Goal: Task Accomplishment & Management: Complete application form

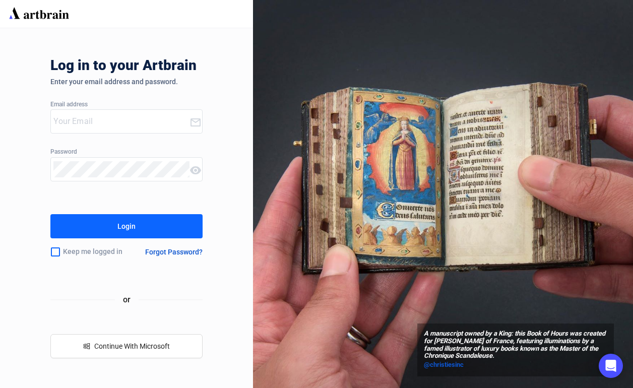
type input "[EMAIL_ADDRESS][DOMAIN_NAME]"
click at [136, 221] on button "Login" at bounding box center [126, 226] width 152 height 24
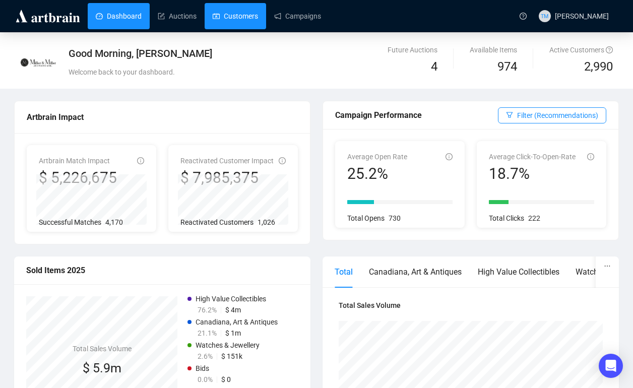
click at [247, 15] on link "Customers" at bounding box center [235, 16] width 45 height 26
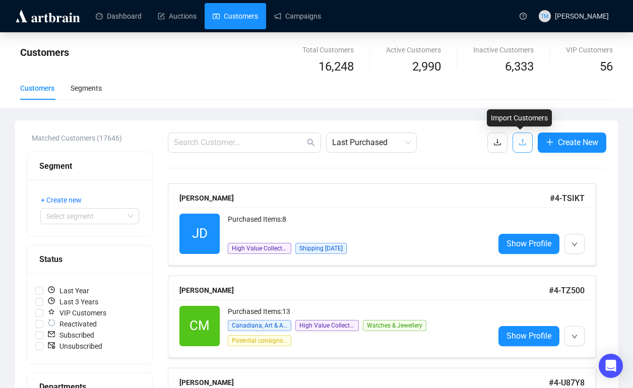
click at [518, 143] on icon "upload" at bounding box center [522, 142] width 8 height 8
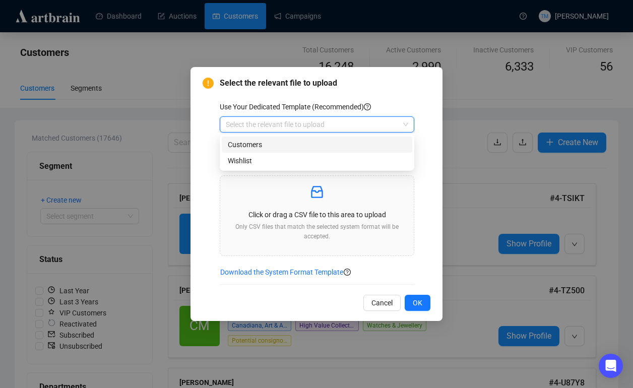
click at [341, 121] on input "search" at bounding box center [312, 124] width 173 height 15
click at [339, 145] on div "Customers" at bounding box center [317, 144] width 178 height 11
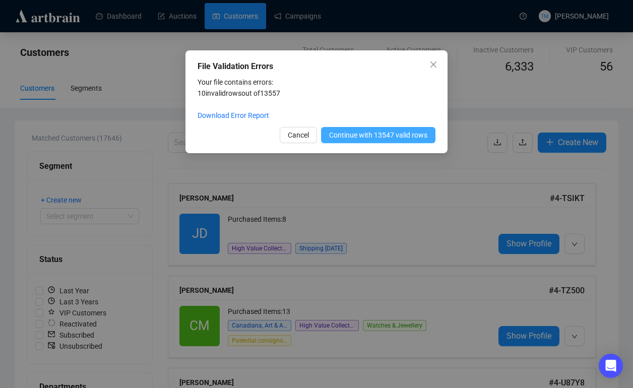
click at [369, 141] on button "Continue with 13547 valid rows" at bounding box center [378, 135] width 114 height 16
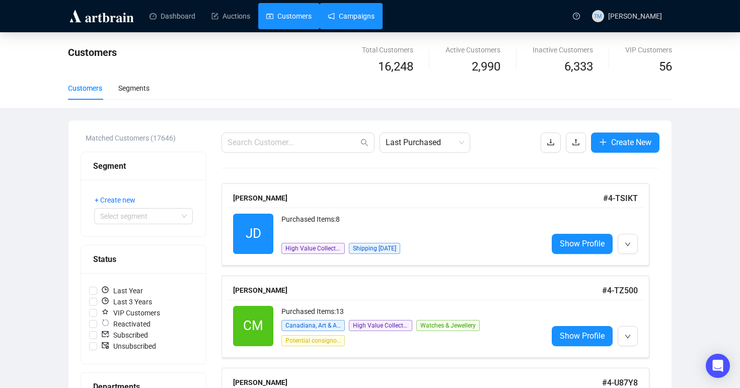
click at [335, 28] on link "Campaigns" at bounding box center [351, 16] width 47 height 26
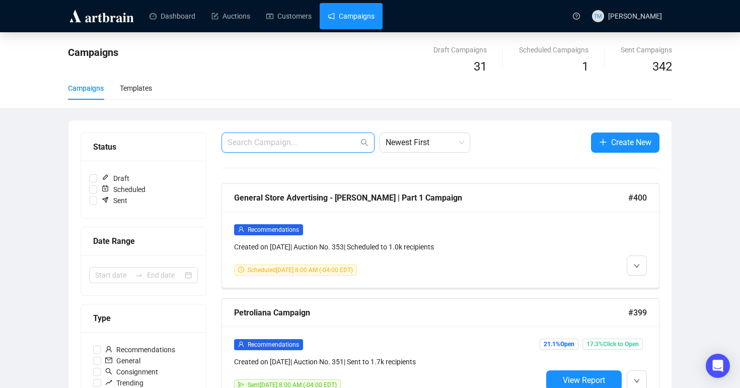
click at [272, 141] on input "text" at bounding box center [293, 142] width 131 height 12
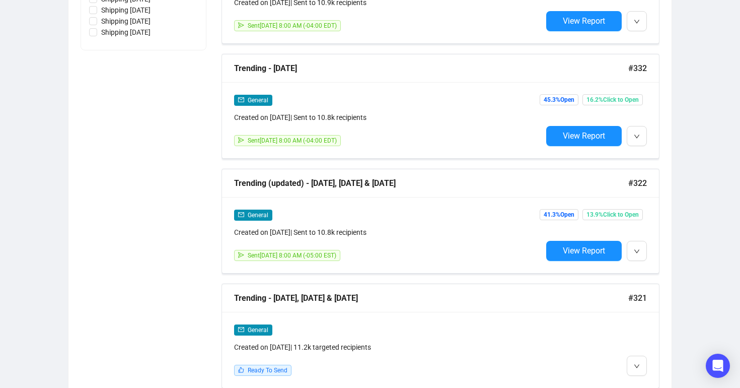
scroll to position [599, 0]
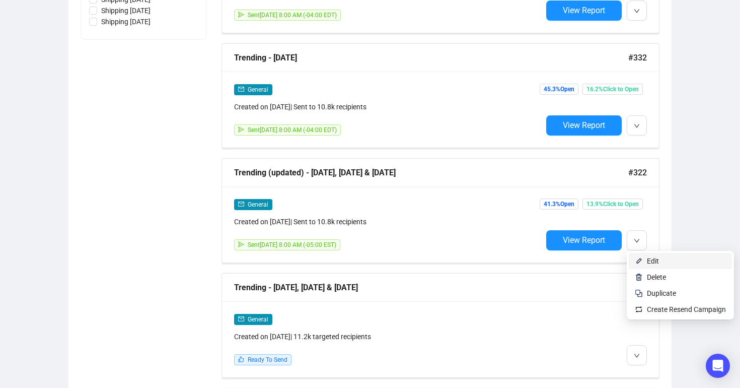
type input "trending"
click at [632, 259] on span "Edit" at bounding box center [653, 261] width 12 height 8
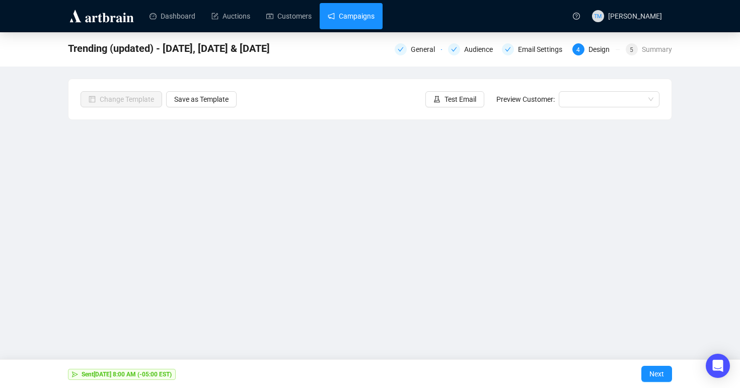
click at [355, 22] on link "Campaigns" at bounding box center [351, 16] width 47 height 26
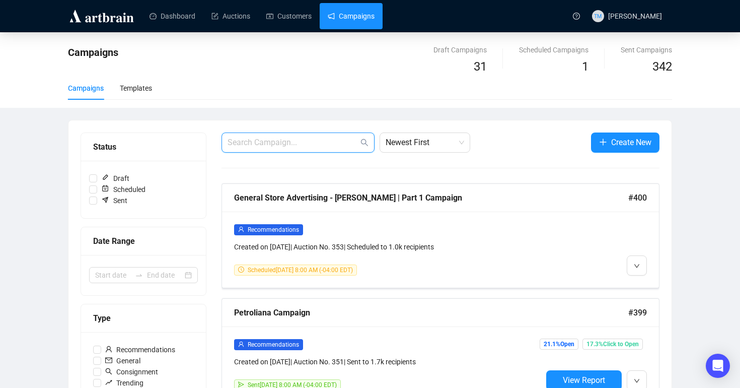
click at [324, 145] on input "text" at bounding box center [293, 142] width 131 height 12
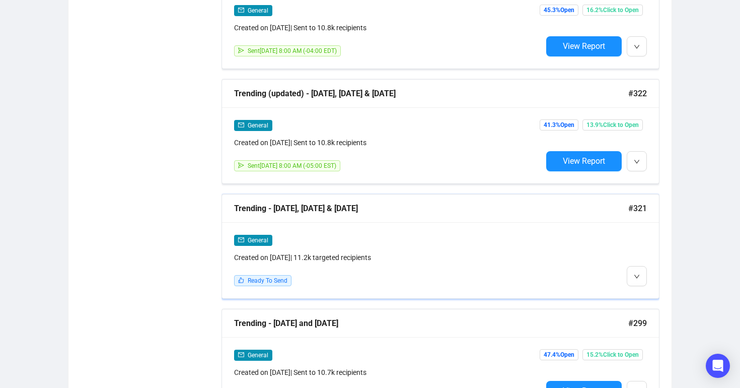
scroll to position [677, 0]
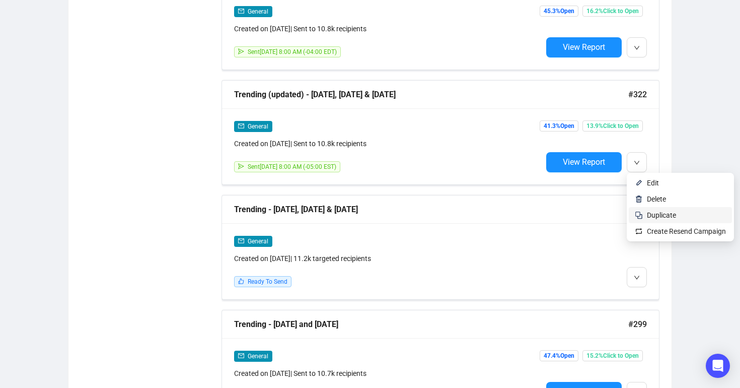
type input "trending"
click at [632, 215] on span "Duplicate" at bounding box center [661, 215] width 29 height 8
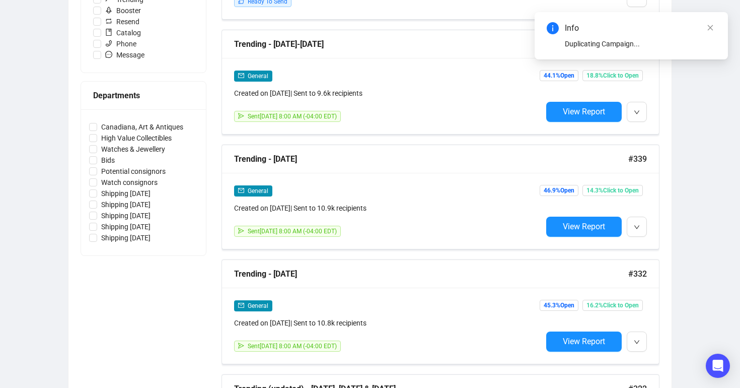
scroll to position [0, 0]
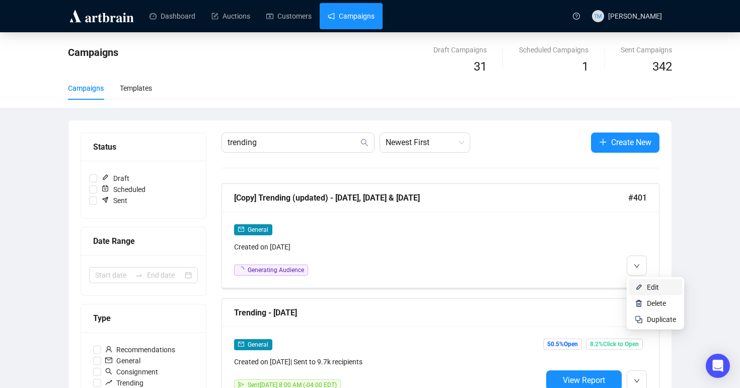
click at [632, 288] on span "Edit" at bounding box center [653, 287] width 12 height 8
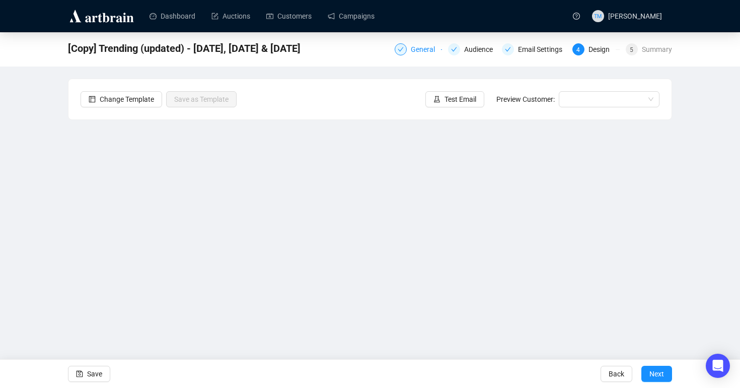
click at [422, 45] on div "General" at bounding box center [426, 49] width 30 height 12
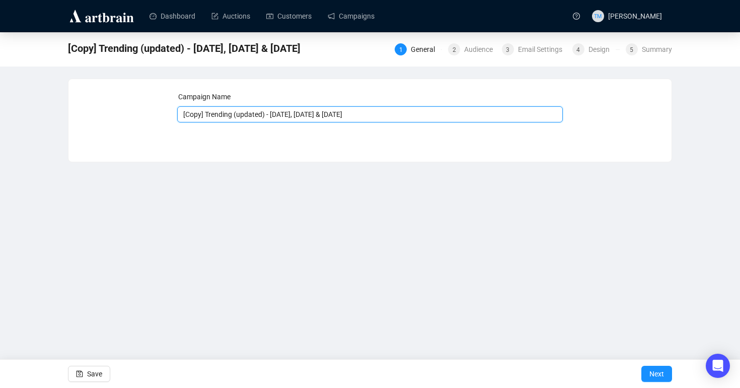
drag, startPoint x: 208, startPoint y: 115, endPoint x: 160, endPoint y: 114, distance: 47.3
click at [160, 114] on div "Campaign Name [Copy] Trending (updated) - [DATE], [DATE] & [DATE] Save Next" at bounding box center [370, 112] width 579 height 43
drag, startPoint x: 246, startPoint y: 115, endPoint x: 213, endPoint y: 118, distance: 32.9
click at [213, 118] on input "Trending (updated) - [DATE], [DATE] & [DATE]" at bounding box center [370, 114] width 386 height 16
drag, startPoint x: 290, startPoint y: 114, endPoint x: 220, endPoint y: 115, distance: 70.0
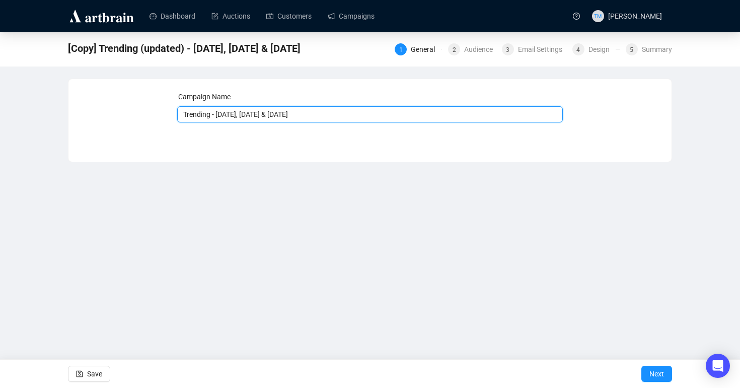
click at [220, 115] on input "Trending - [DATE], [DATE] & [DATE]" at bounding box center [370, 114] width 386 height 16
type input "Trending - Sept 13a/b & Sept 14a/b"
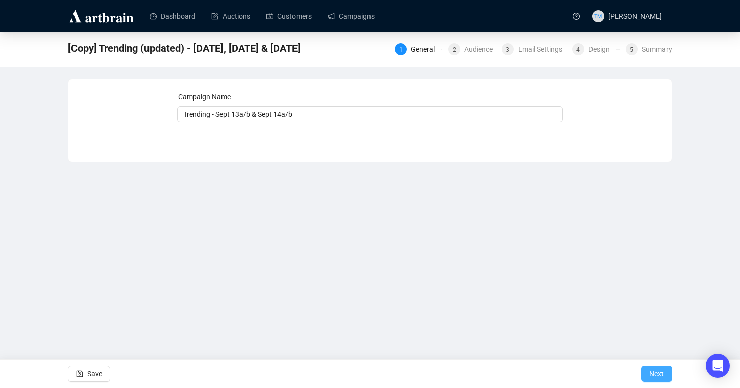
click at [632, 374] on span "Next" at bounding box center [657, 374] width 15 height 28
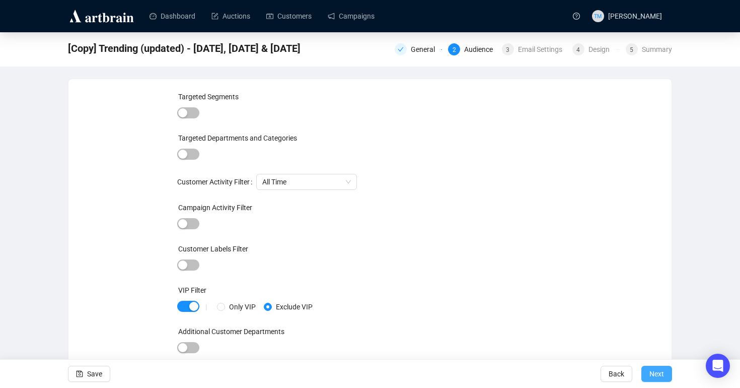
click at [632, 376] on button "Next" at bounding box center [657, 374] width 31 height 16
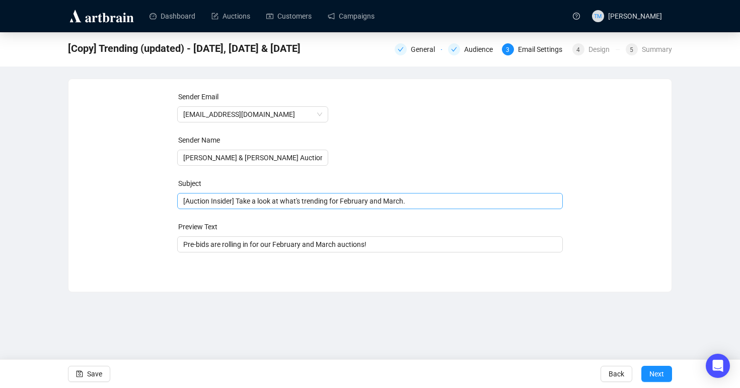
click at [391, 202] on span "[Auction Insider] Take a look at what's trending for February and March." at bounding box center [370, 201] width 386 height 8
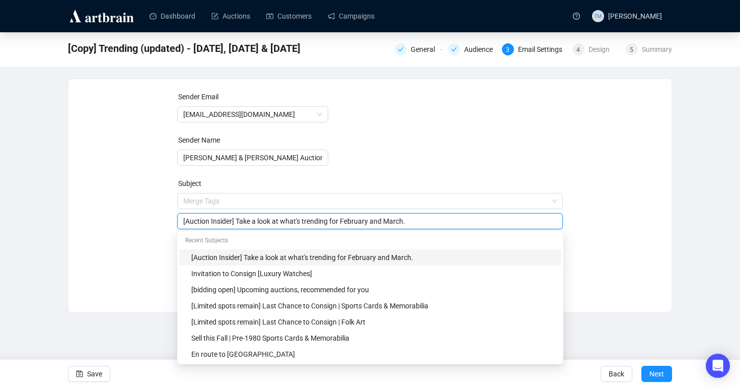
drag, startPoint x: 414, startPoint y: 221, endPoint x: 350, endPoint y: 224, distance: 64.5
click at [350, 224] on input "[Auction Insider] Take a look at what's trending for February and March." at bounding box center [370, 221] width 374 height 11
type input "[Auction Insider] Take a look at what's trending for September."
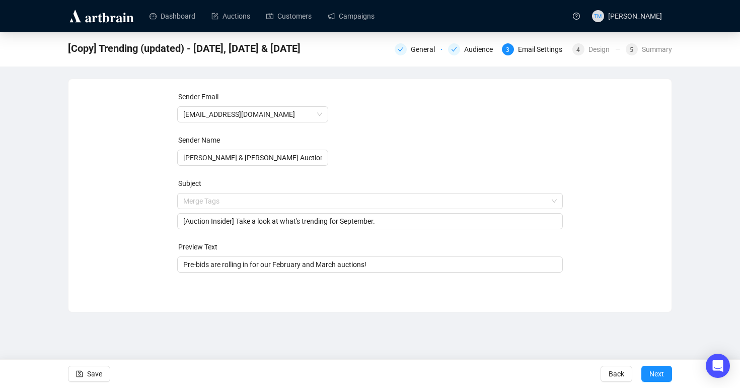
click at [606, 229] on div "Sender Email [EMAIL_ADDRESS][DOMAIN_NAME] Sender Name [PERSON_NAME] & [PERSON_N…" at bounding box center [370, 187] width 579 height 193
click at [331, 263] on input "Pre-bids are rolling in for our February and March auctions!" at bounding box center [370, 264] width 374 height 11
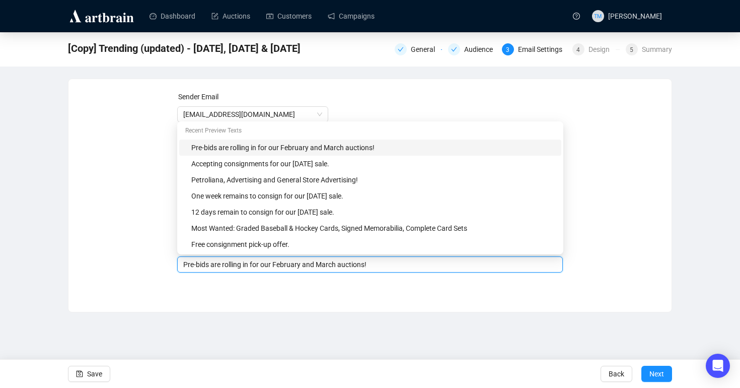
drag, startPoint x: 344, startPoint y: 265, endPoint x: 279, endPoint y: 267, distance: 65.5
click at [279, 267] on input "Pre-bids are rolling in for our February and March auctions!" at bounding box center [370, 264] width 374 height 11
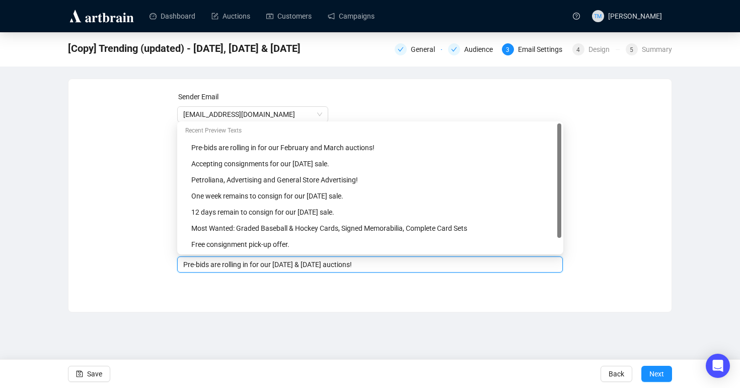
type input "Pre-bids are rolling in for our [DATE] & [DATE] auctions!"
click at [632, 242] on div "Sender Email [EMAIL_ADDRESS][DOMAIN_NAME] Sender Name [PERSON_NAME] & [PERSON_N…" at bounding box center [370, 187] width 579 height 193
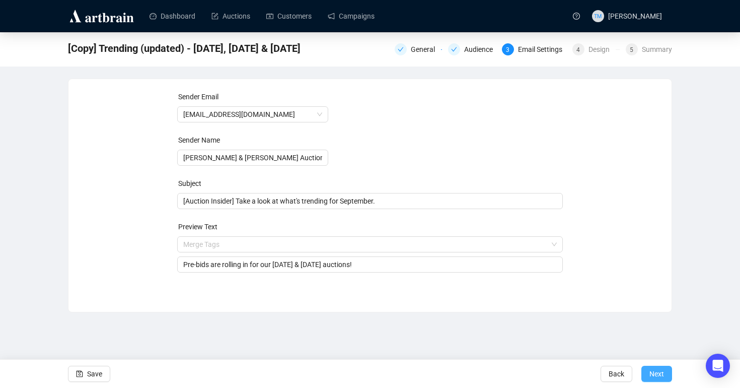
click at [632, 371] on span "Next" at bounding box center [657, 374] width 15 height 28
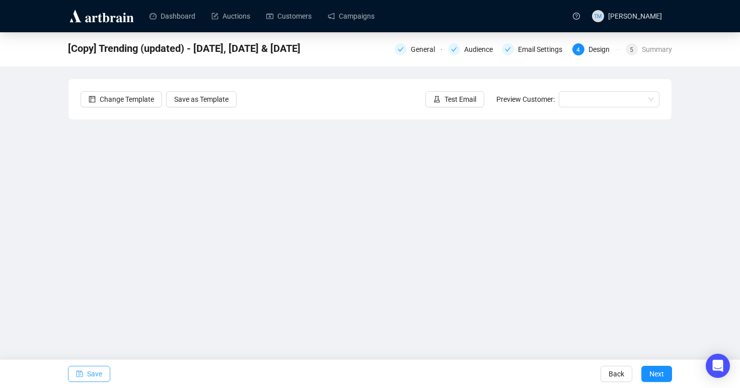
click at [98, 375] on span "Save" at bounding box center [94, 374] width 15 height 28
click at [92, 366] on span "Save" at bounding box center [94, 374] width 15 height 28
click at [91, 375] on span "Save" at bounding box center [94, 374] width 15 height 28
click at [83, 374] on icon "save" at bounding box center [79, 373] width 7 height 7
click at [101, 371] on span "Save" at bounding box center [94, 374] width 15 height 28
